Goal: Information Seeking & Learning: Check status

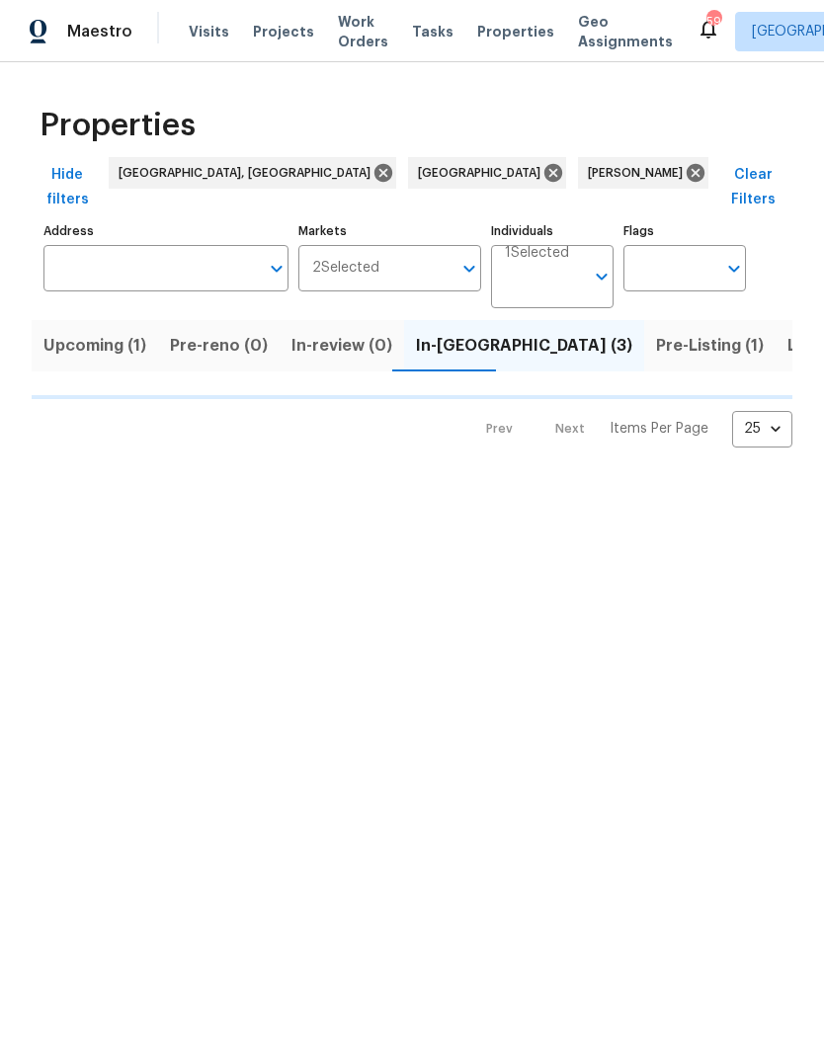
click at [656, 332] on span "Pre-Listing (1)" at bounding box center [710, 346] width 108 height 28
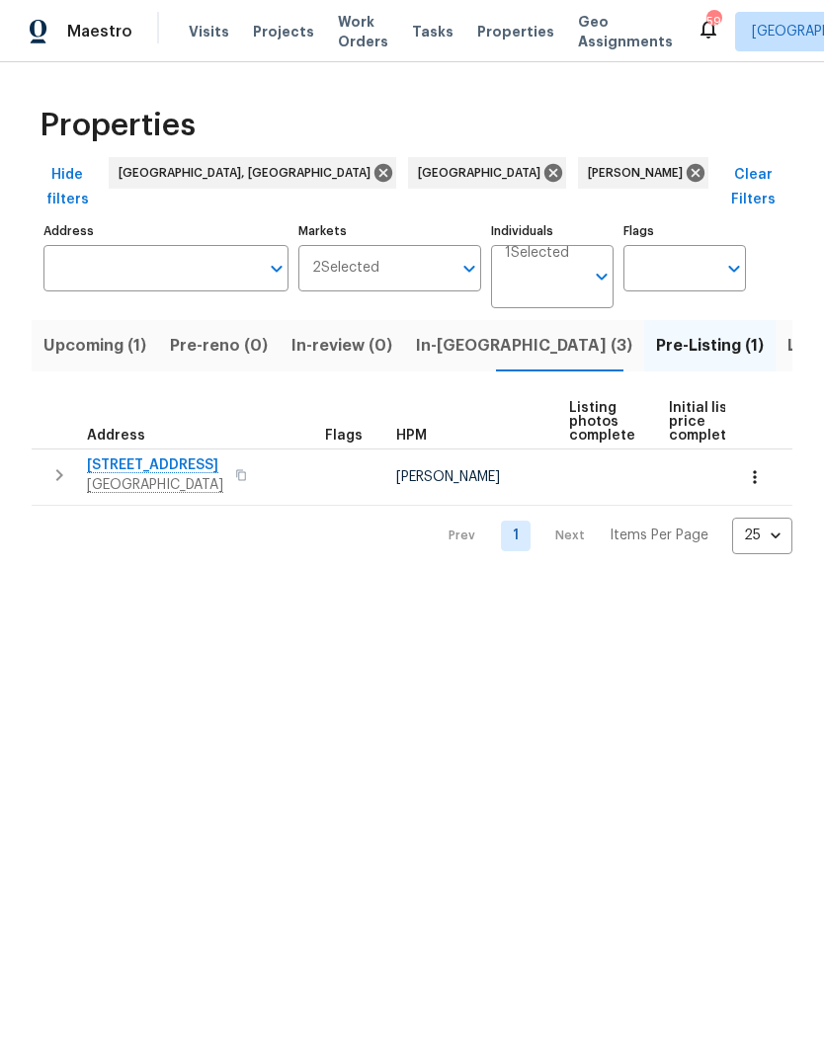
click at [216, 455] on span "[STREET_ADDRESS]" at bounding box center [155, 465] width 136 height 20
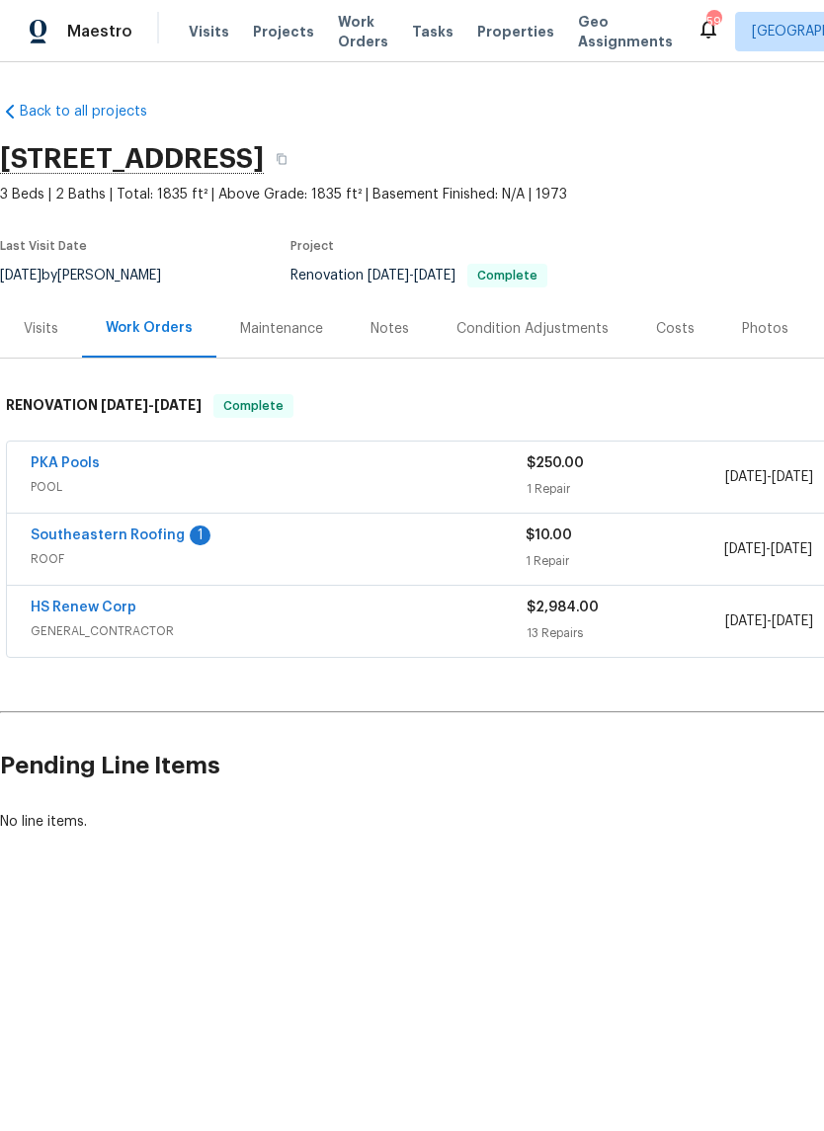
click at [72, 536] on link "Southeastern Roofing" at bounding box center [108, 535] width 154 height 14
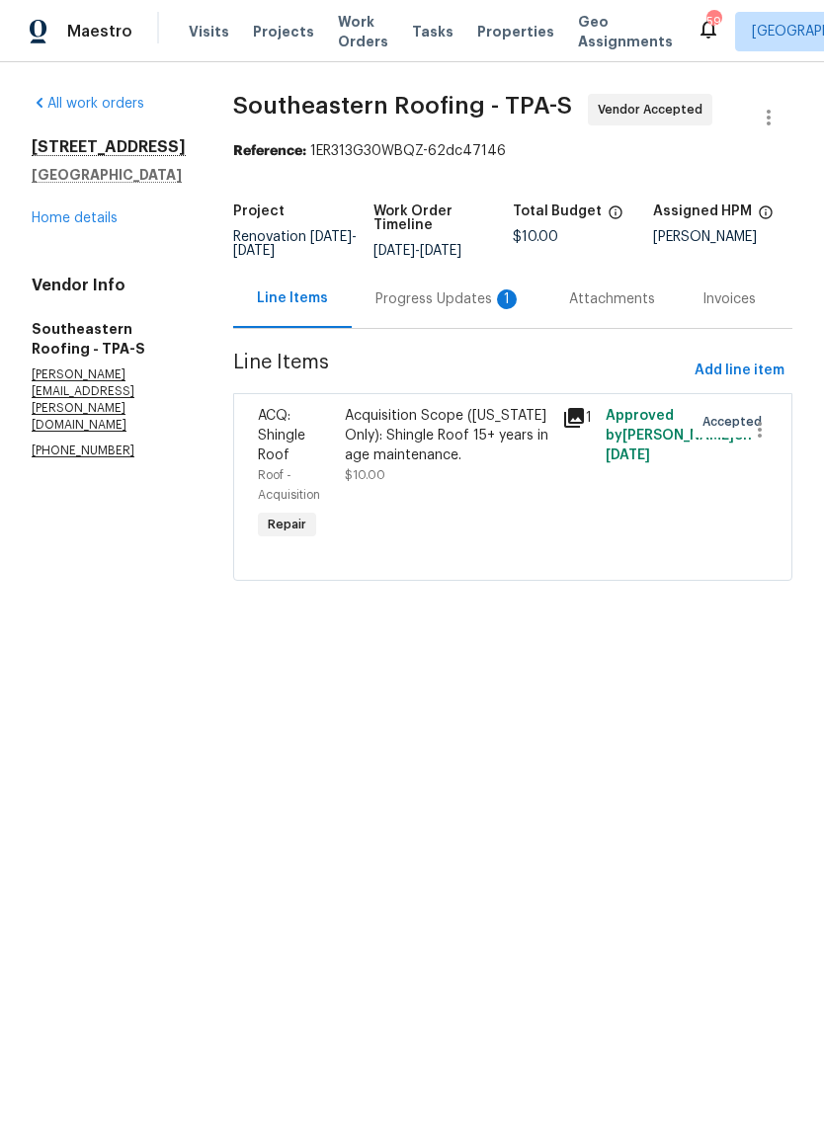
click at [472, 309] on div "Progress Updates 1" at bounding box center [448, 299] width 146 height 20
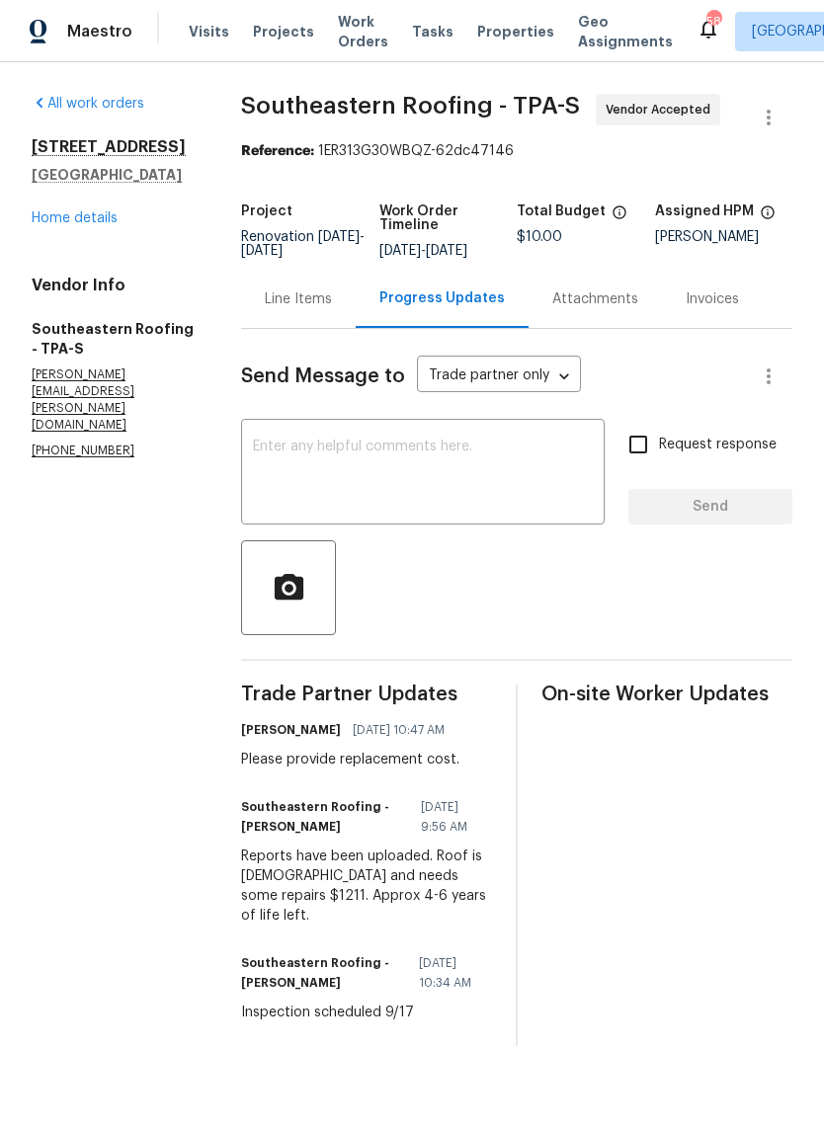
click at [104, 225] on link "Home details" at bounding box center [75, 218] width 86 height 14
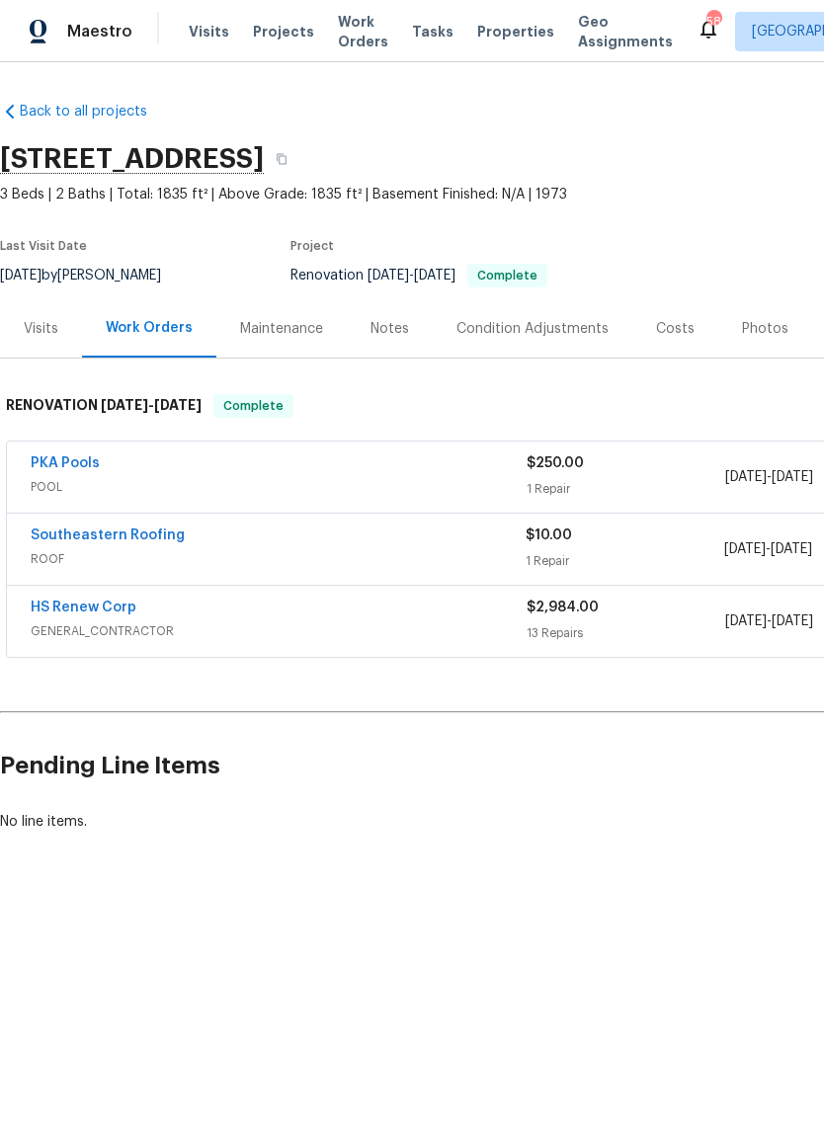
click at [75, 463] on link "PKA Pools" at bounding box center [65, 463] width 69 height 14
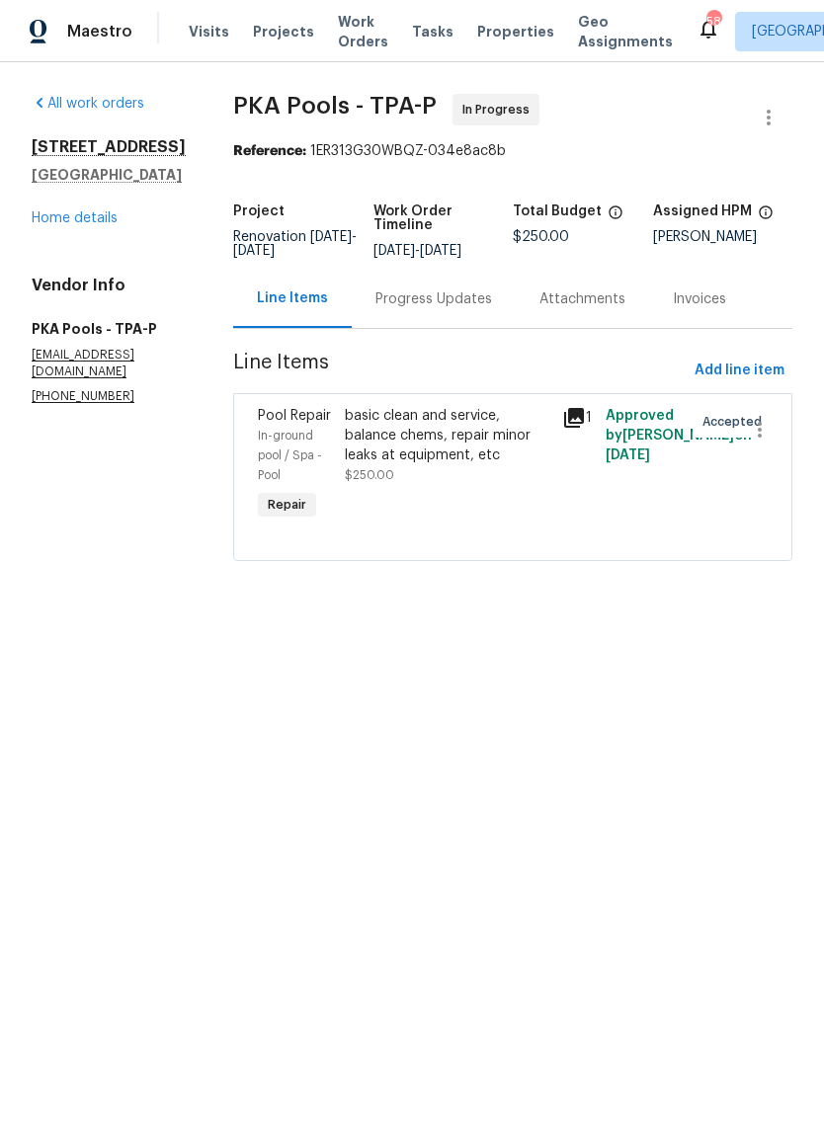
click at [445, 325] on div "Progress Updates" at bounding box center [434, 299] width 164 height 58
